Goal: Information Seeking & Learning: Learn about a topic

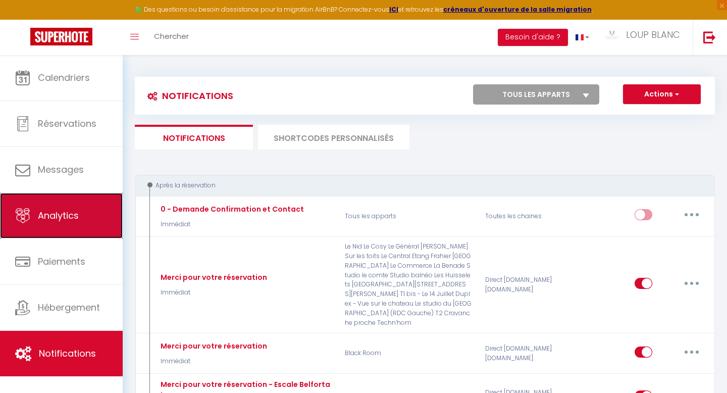
click at [79, 212] on link "Analytics" at bounding box center [61, 215] width 123 height 45
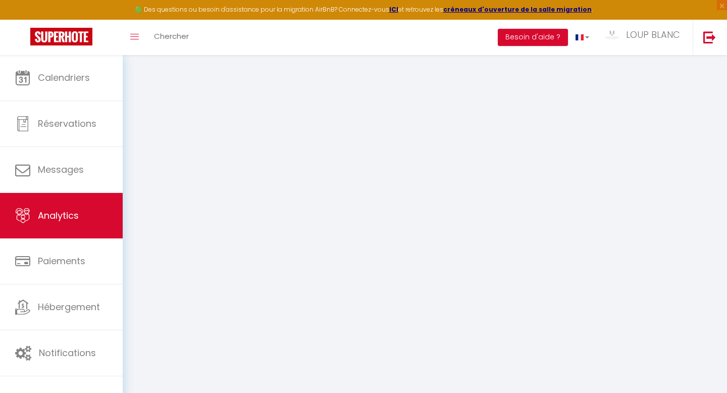
select select "2025"
select select "9"
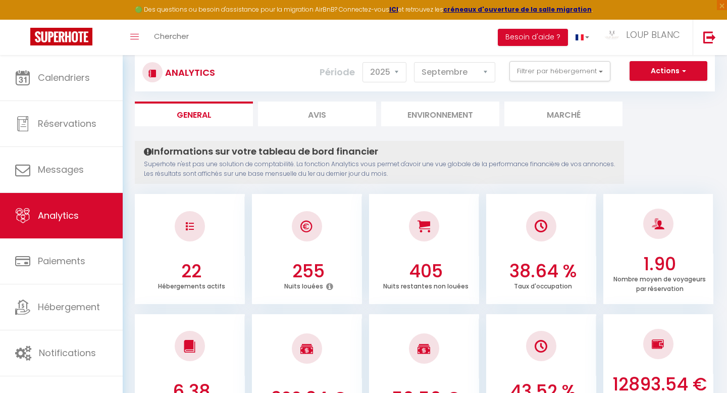
scroll to position [21, 0]
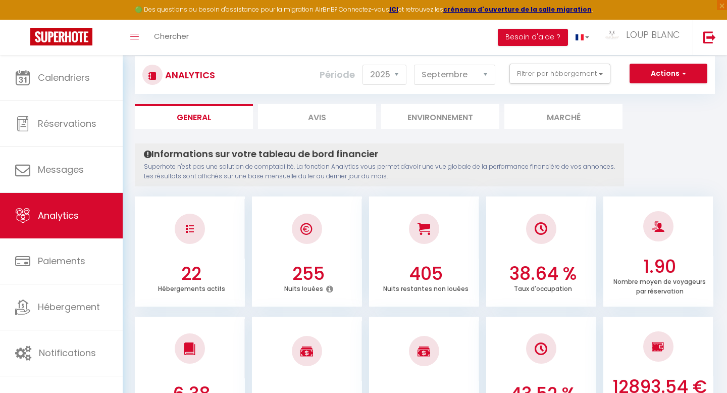
click at [550, 85] on div "Actions Génération SuperConciergerie Génération SuperAnalyzer Génération SuperE…" at bounding box center [473, 75] width 482 height 23
click at [551, 78] on button "Filtrer par hébergement" at bounding box center [559, 74] width 101 height 20
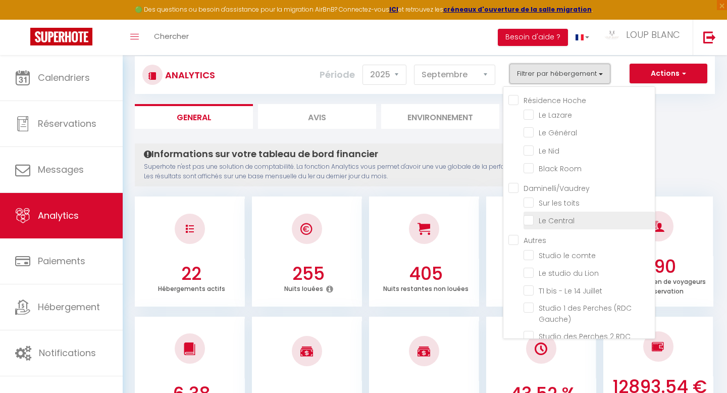
scroll to position [226, 0]
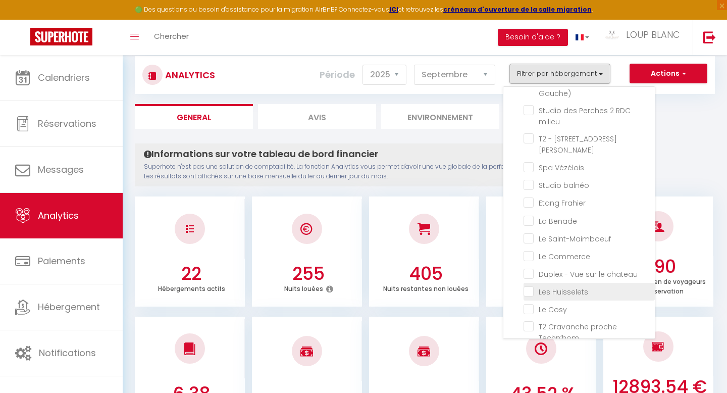
click at [549, 286] on Huisselets "checkbox" at bounding box center [589, 291] width 131 height 10
checkbox Huisselets "true"
checkbox Lazare "false"
checkbox Général "false"
checkbox Nid "false"
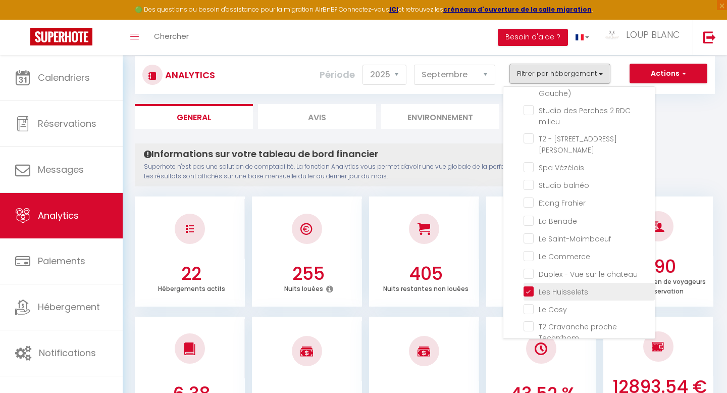
checkbox Room "false"
checkbox toits "false"
checkbox Central "false"
checkbox comte "false"
checkbox Lion "false"
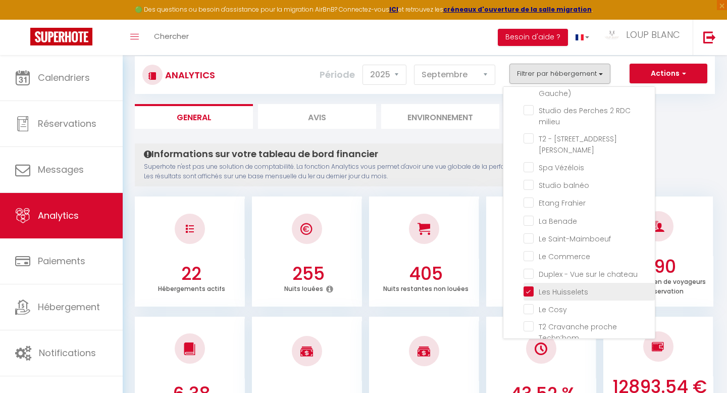
checkbox Juillet "false"
checkbox Gauche\) "false"
checkbox milieu "false"
checkbox Jaurès "false"
checkbox Vézélois "false"
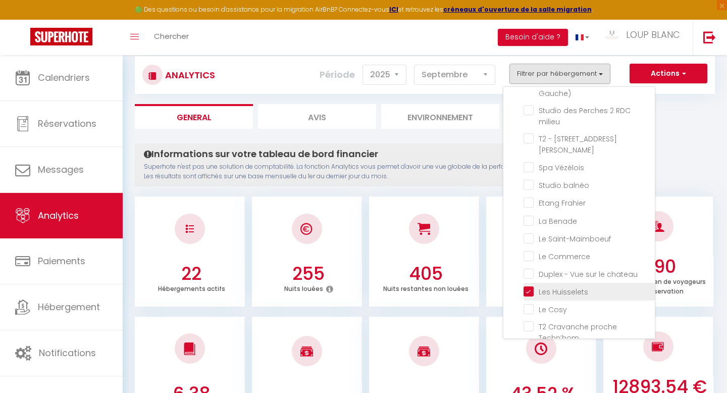
checkbox balnéo "false"
checkbox Frahier "false"
checkbox Benade "false"
checkbox Saint-Maimboeuf "false"
checkbox Commerce "false"
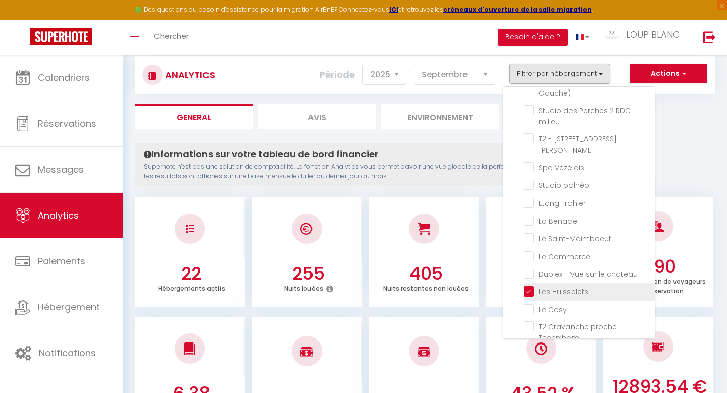
checkbox chateau "false"
checkbox Cosy "false"
checkbox Techn’hom "false"
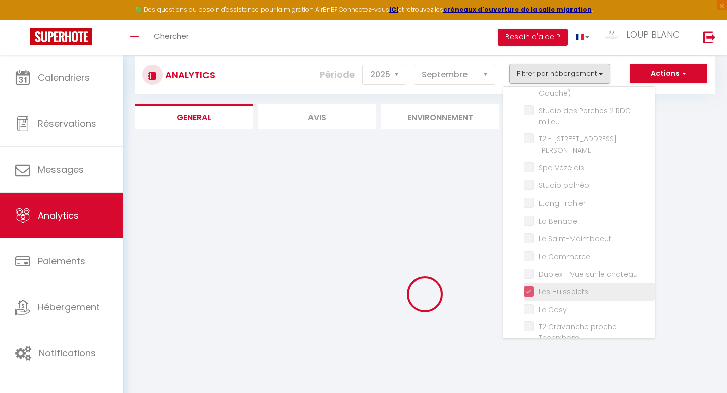
checkbox Lazare "false"
checkbox Général "false"
checkbox Nid "false"
checkbox Room "false"
checkbox toits "false"
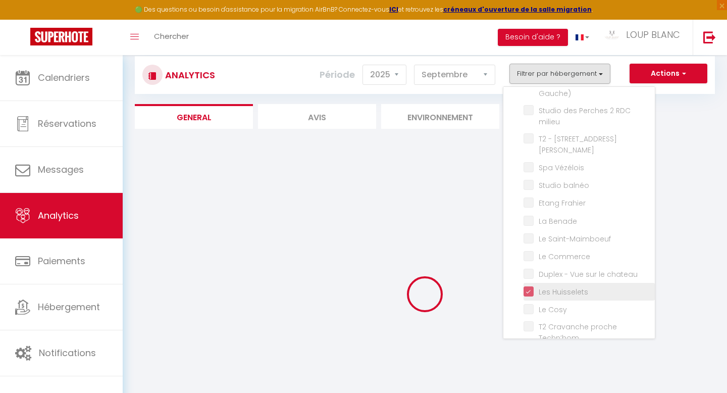
checkbox Central "false"
checkbox comte "false"
checkbox Lion "false"
checkbox Juillet "false"
checkbox Gauche\) "false"
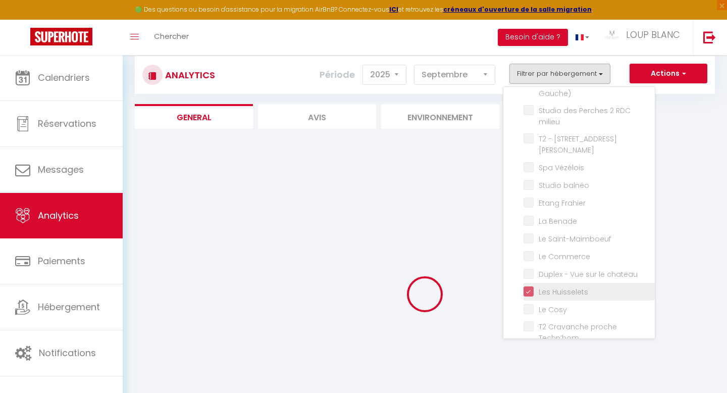
checkbox milieu "false"
checkbox Jaurès "false"
checkbox Vézélois "false"
checkbox balnéo "false"
checkbox Frahier "false"
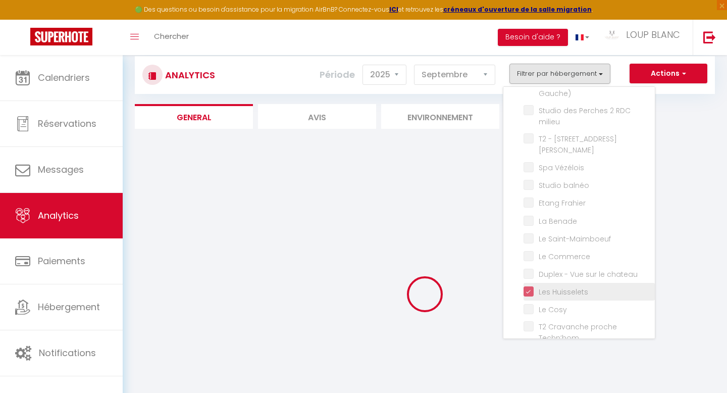
checkbox Benade "false"
checkbox Saint-Maimboeuf "false"
checkbox Commerce "false"
checkbox chateau "false"
checkbox Cosy "false"
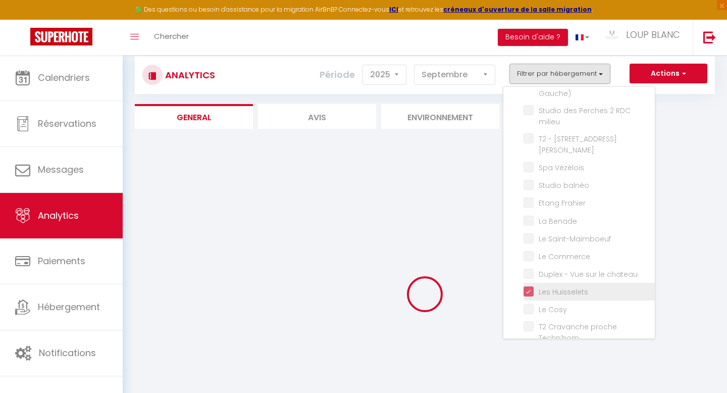
checkbox Techn’hom "false"
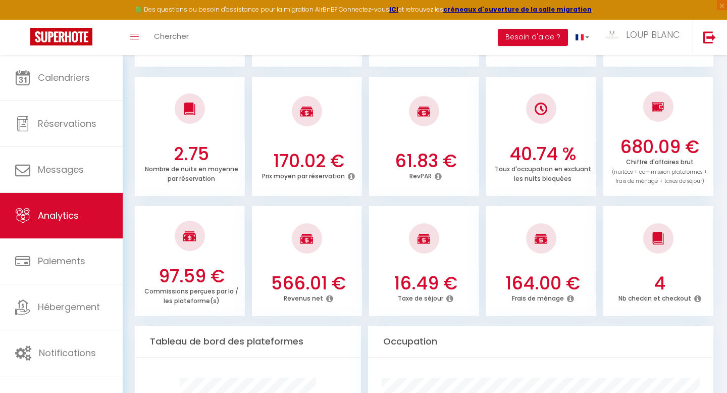
scroll to position [272, 0]
